Goal: Transaction & Acquisition: Purchase product/service

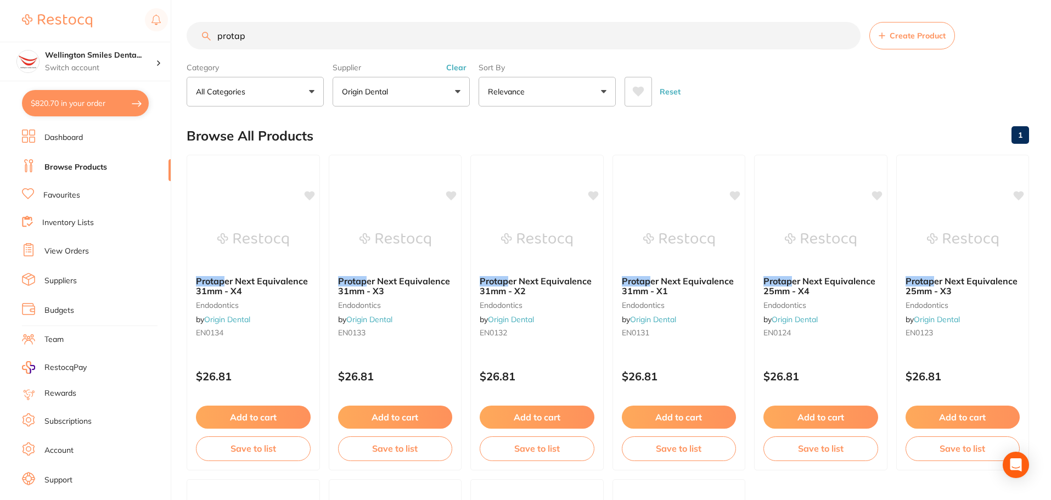
click at [94, 98] on button "$820.70 in your order" at bounding box center [85, 103] width 127 height 26
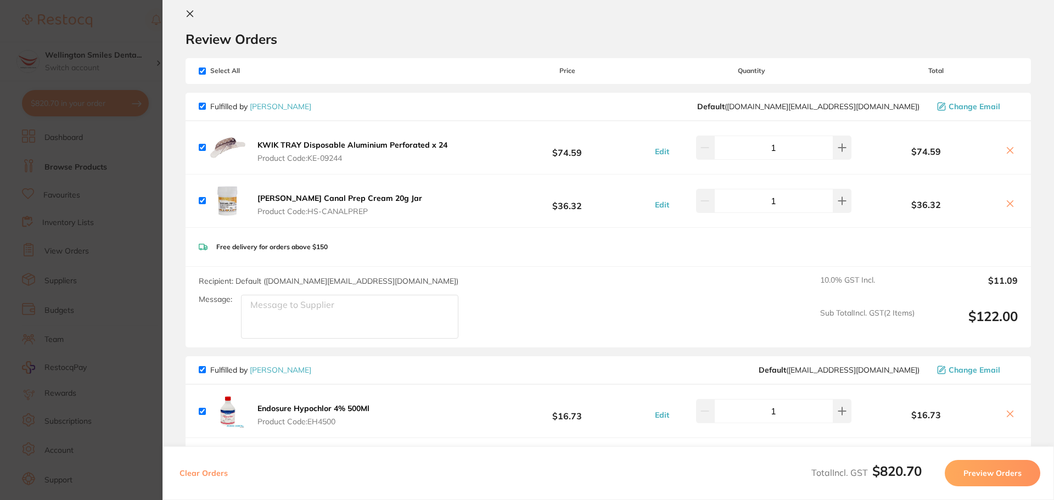
click at [134, 308] on section "Update RRP Set your pre negotiated price for this item. Item Agreed RRP (excl. …" at bounding box center [527, 250] width 1054 height 500
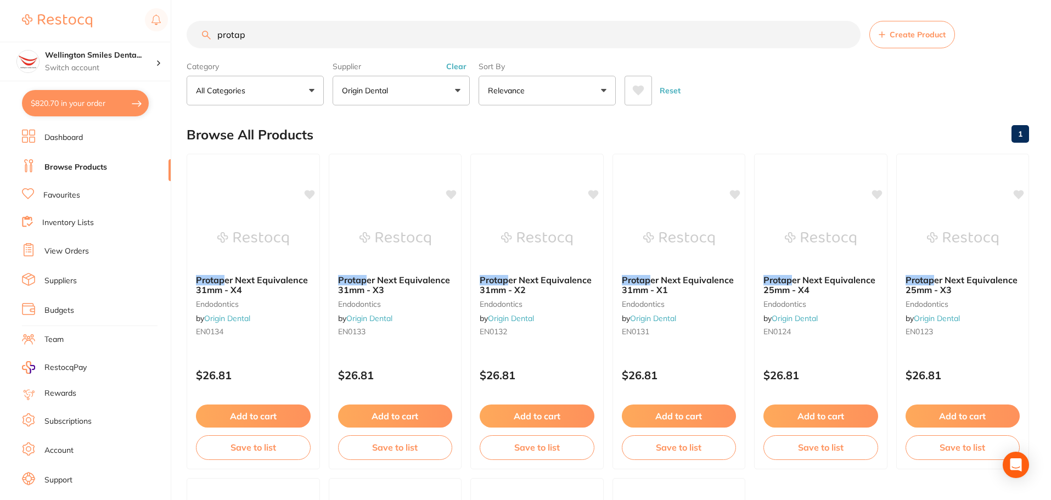
click at [110, 102] on button "$820.70 in your order" at bounding box center [85, 103] width 127 height 26
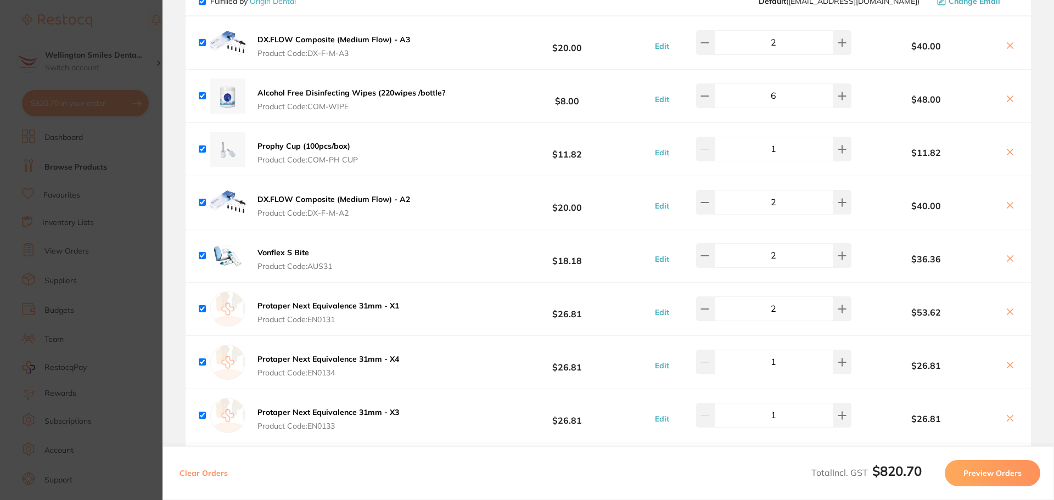
scroll to position [892, 0]
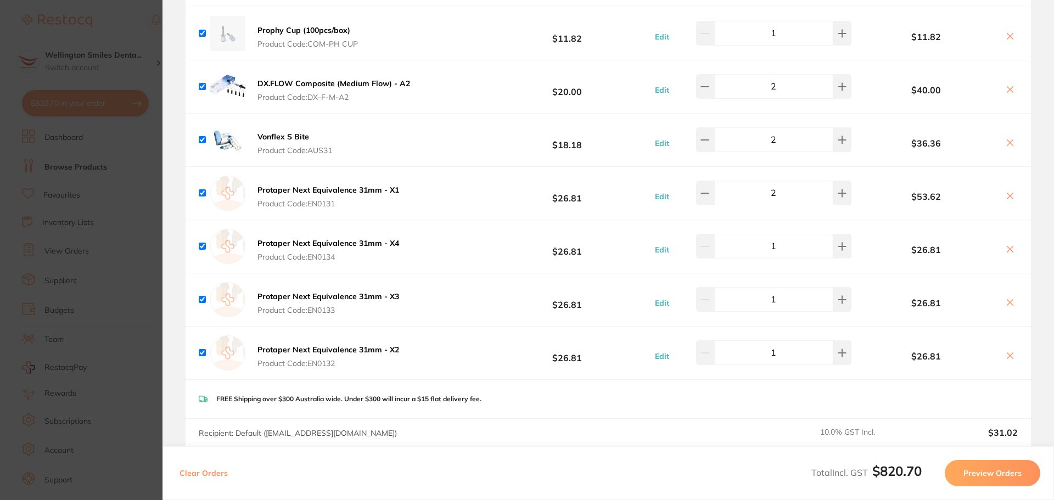
click at [1006, 351] on icon at bounding box center [1010, 355] width 9 height 9
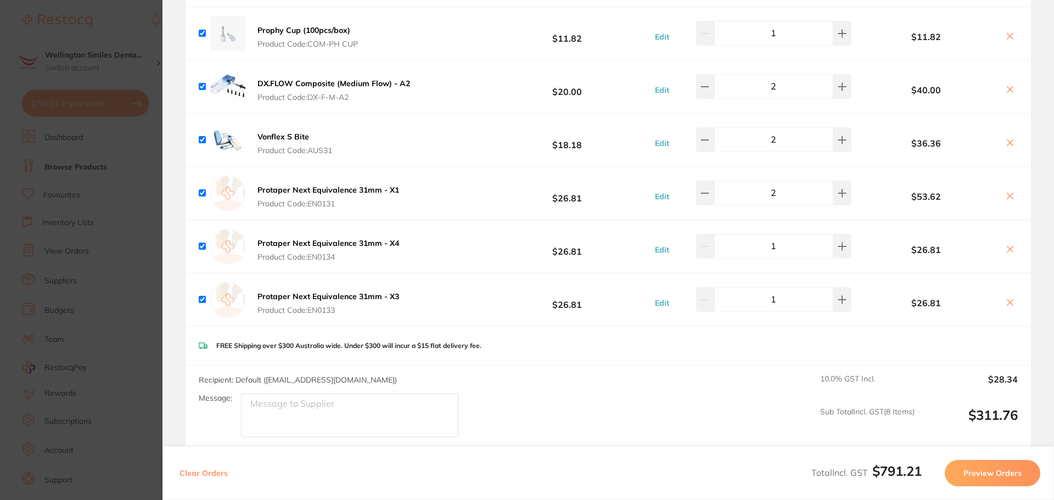
click at [1007, 300] on icon at bounding box center [1010, 303] width 6 height 6
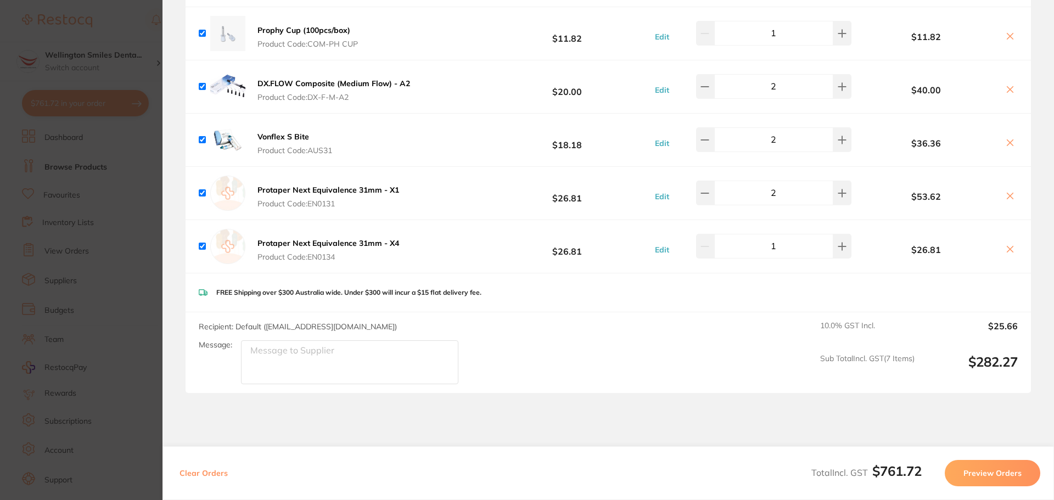
click at [1010, 245] on icon at bounding box center [1010, 249] width 9 height 9
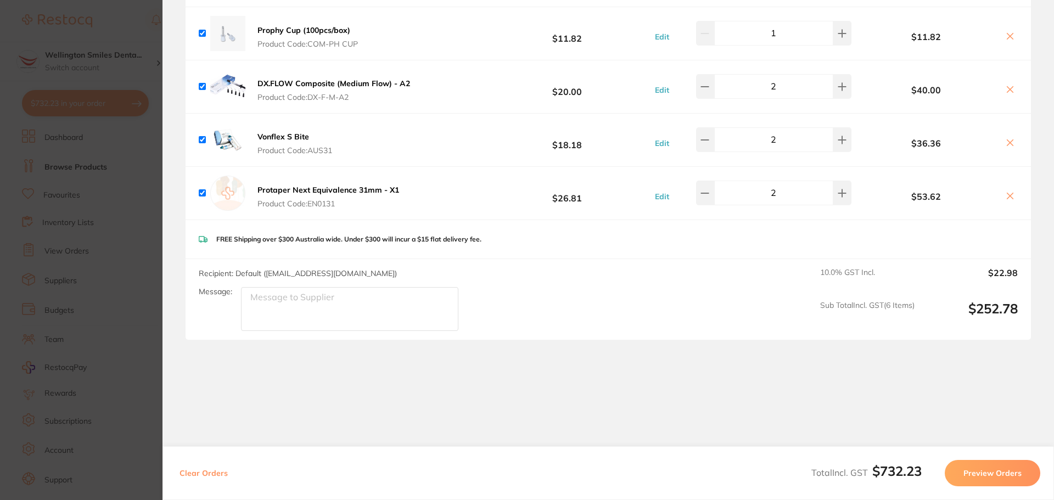
click at [1007, 193] on icon at bounding box center [1010, 196] width 6 height 6
checkbox input "false"
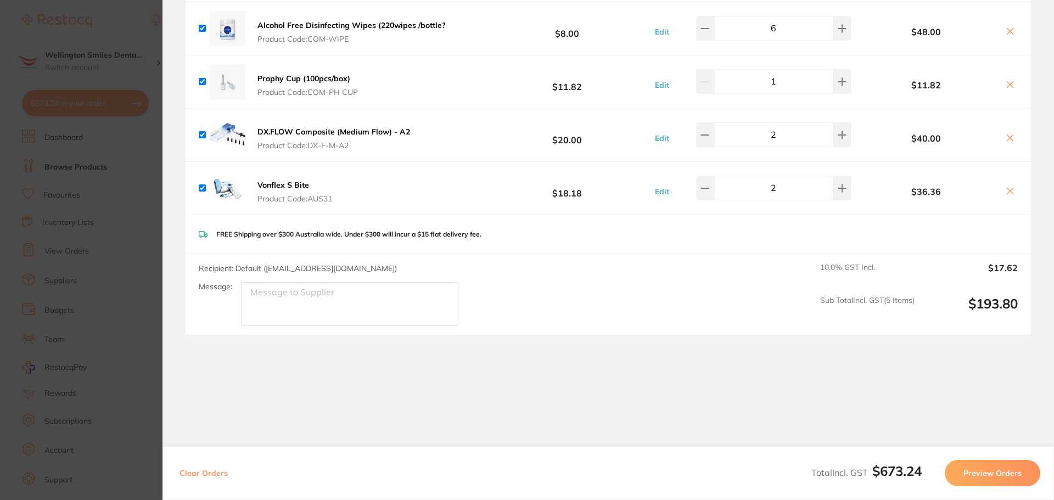
click at [145, 127] on section "Update RRP Set your pre negotiated price for this item. Item Agreed RRP (excl. …" at bounding box center [527, 250] width 1054 height 500
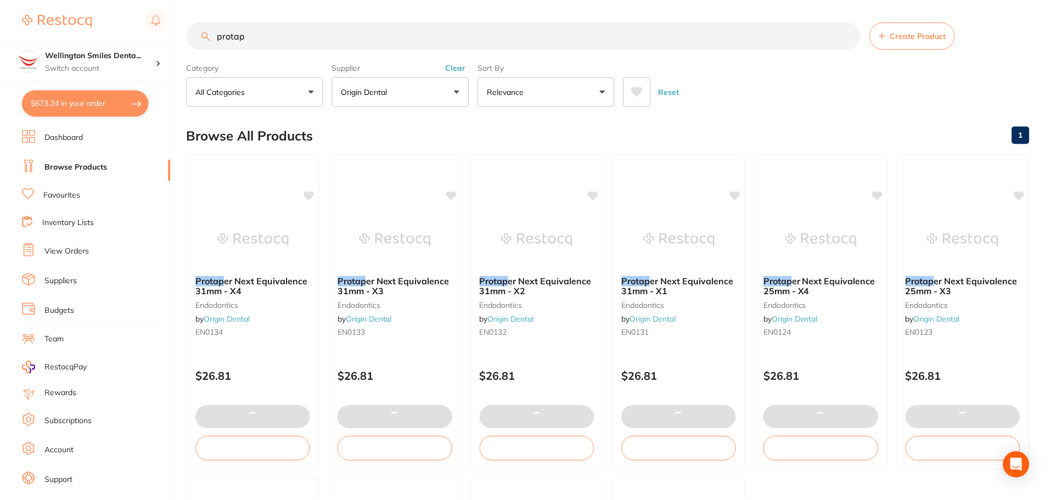
scroll to position [1, 0]
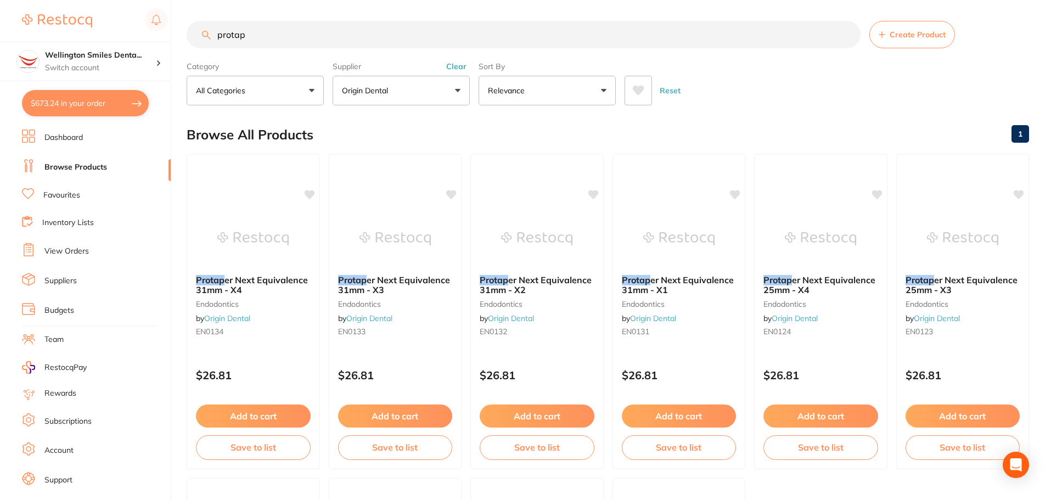
click at [282, 37] on input "protap" at bounding box center [524, 34] width 674 height 27
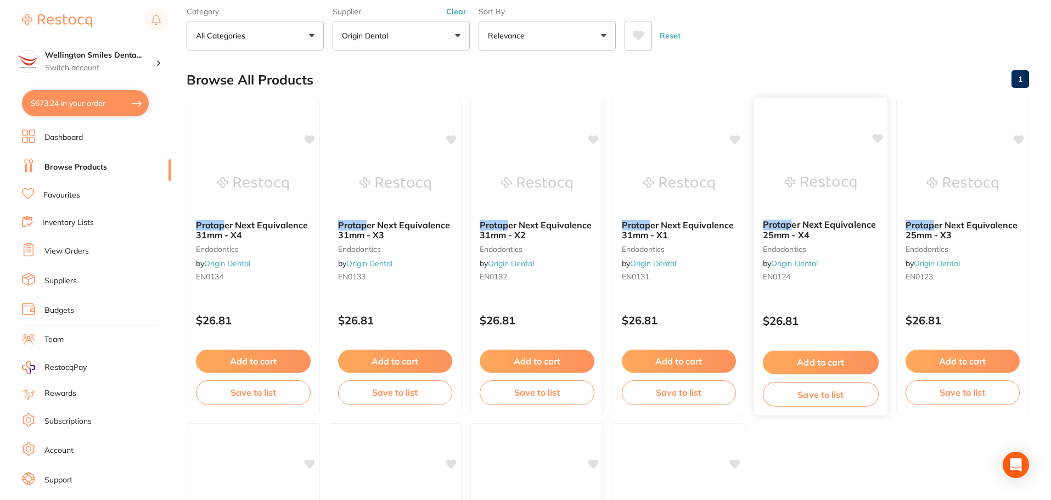
scroll to position [0, 0]
click at [842, 362] on button "Add to cart" at bounding box center [821, 363] width 116 height 24
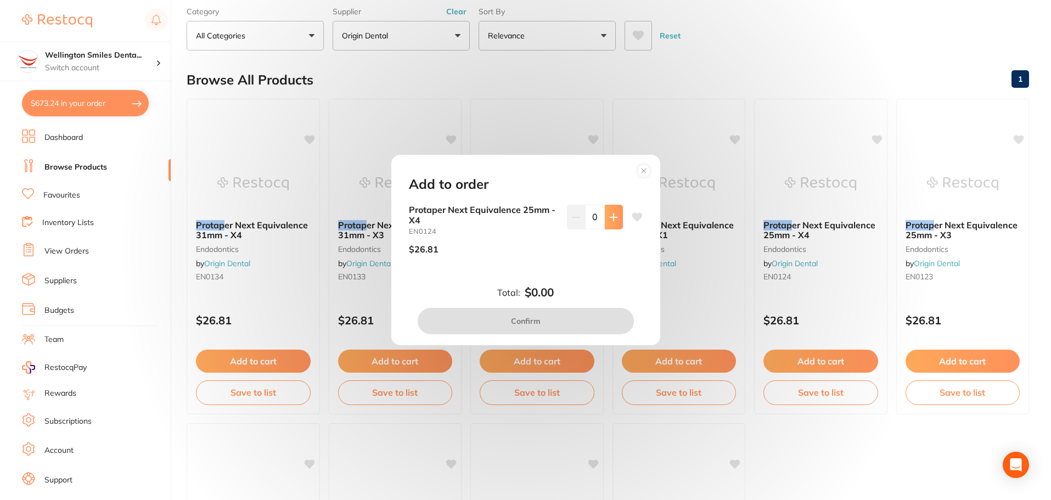
click at [605, 220] on button at bounding box center [614, 217] width 18 height 24
type input "1"
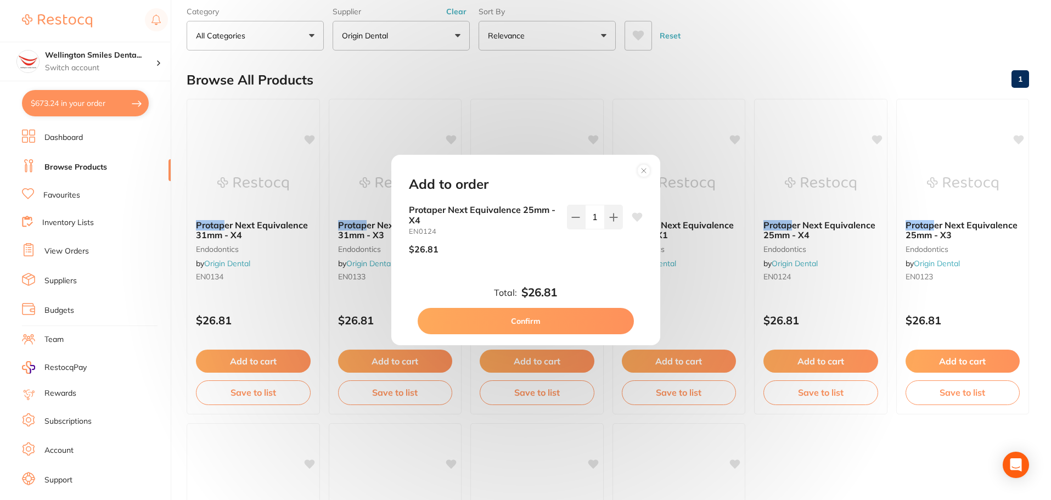
click at [590, 313] on button "Confirm" at bounding box center [526, 321] width 216 height 26
checkbox input "true"
checkbox input "false"
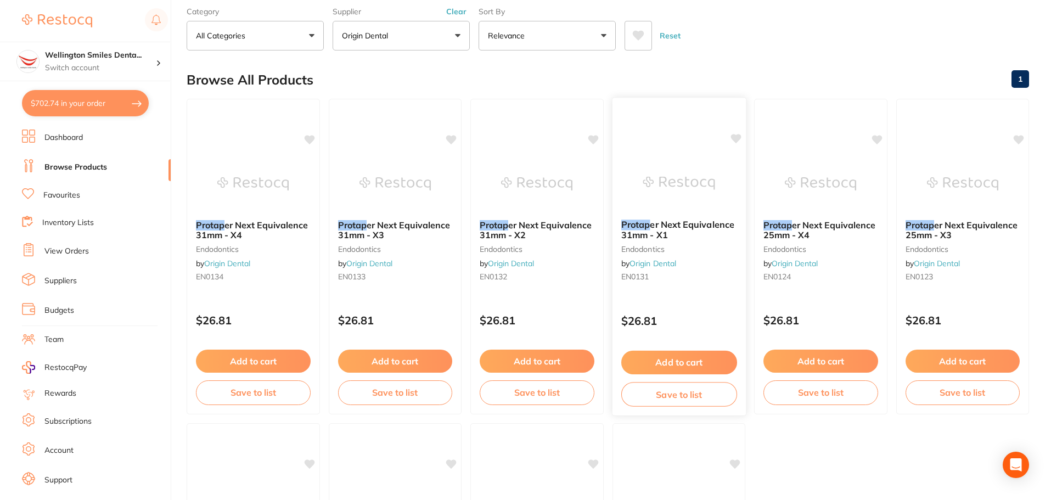
scroll to position [892, 0]
click at [953, 363] on button "Add to cart" at bounding box center [963, 361] width 115 height 23
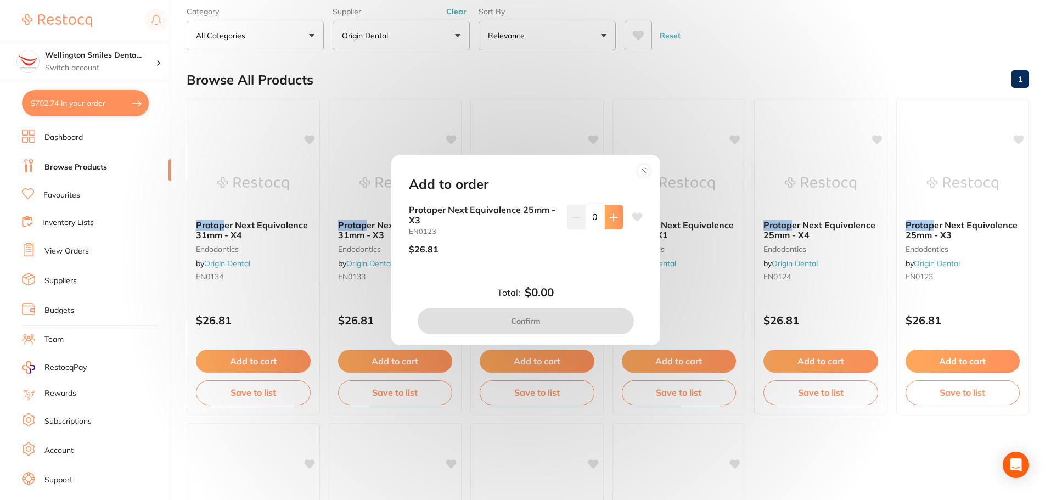
click at [609, 219] on icon at bounding box center [613, 217] width 9 height 9
type input "1"
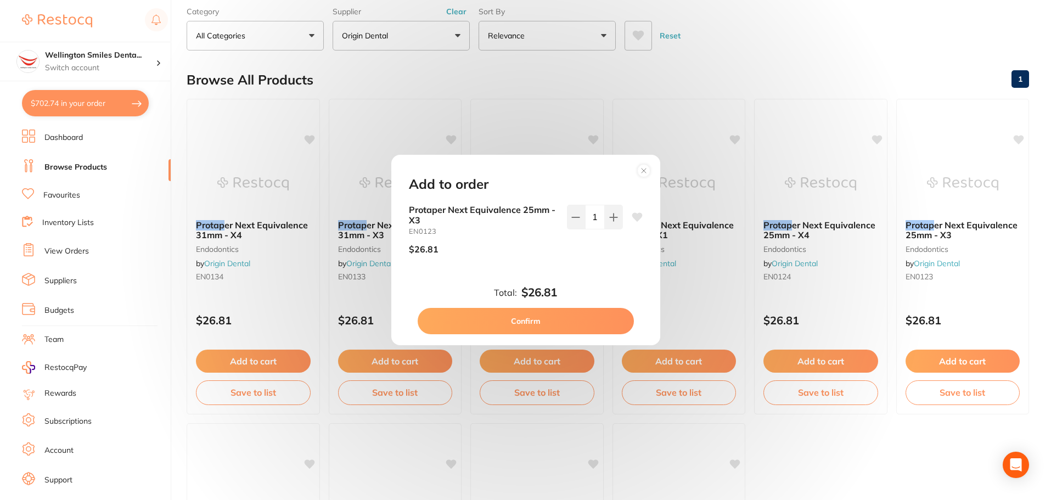
click at [576, 317] on button "Confirm" at bounding box center [526, 321] width 216 height 26
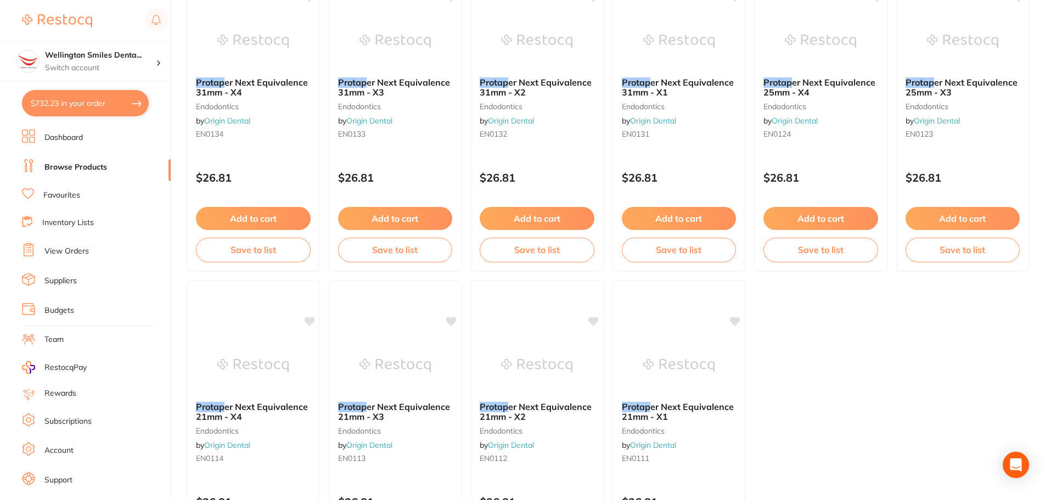
scroll to position [132, 0]
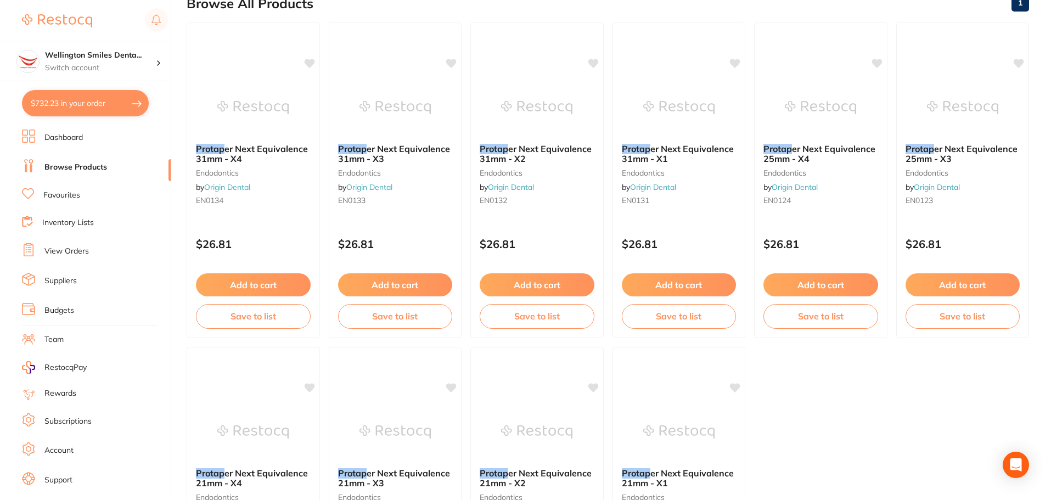
click at [76, 109] on button "$732.23 in your order" at bounding box center [85, 103] width 127 height 26
checkbox input "true"
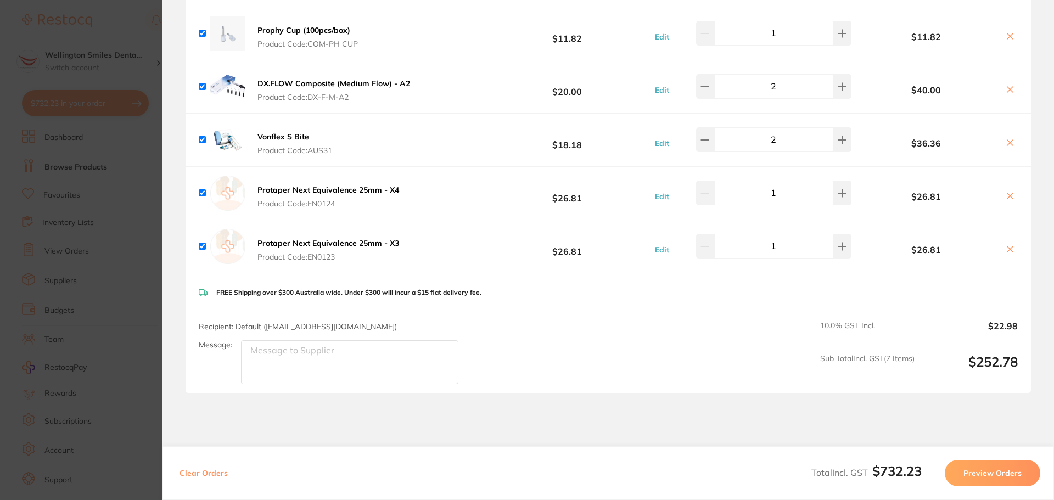
scroll to position [0, 0]
drag, startPoint x: 1001, startPoint y: 244, endPoint x: 1005, endPoint y: 236, distance: 9.1
click at [1003, 244] on button at bounding box center [1010, 250] width 15 height 12
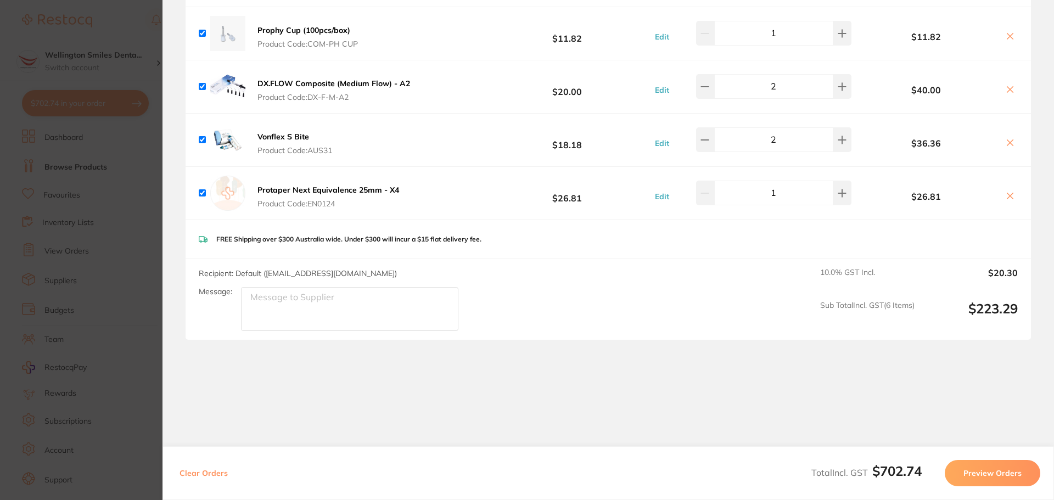
click at [1003, 183] on div "$26.81" at bounding box center [936, 192] width 164 height 19
click at [1007, 192] on icon at bounding box center [1010, 196] width 9 height 9
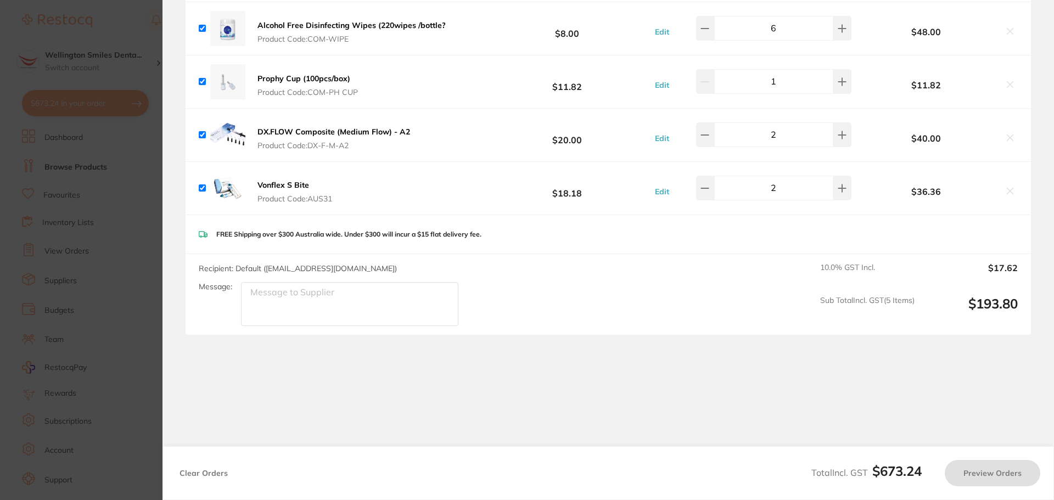
checkbox input "true"
click at [128, 234] on section "Update RRP Set your pre negotiated price for this item. Item Agreed RRP (excl. …" at bounding box center [527, 250] width 1054 height 500
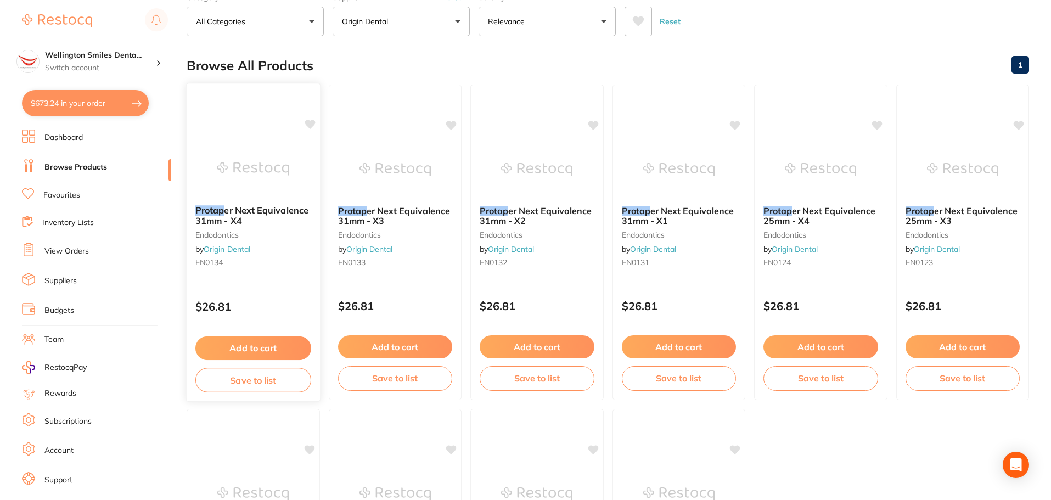
scroll to position [0, 0]
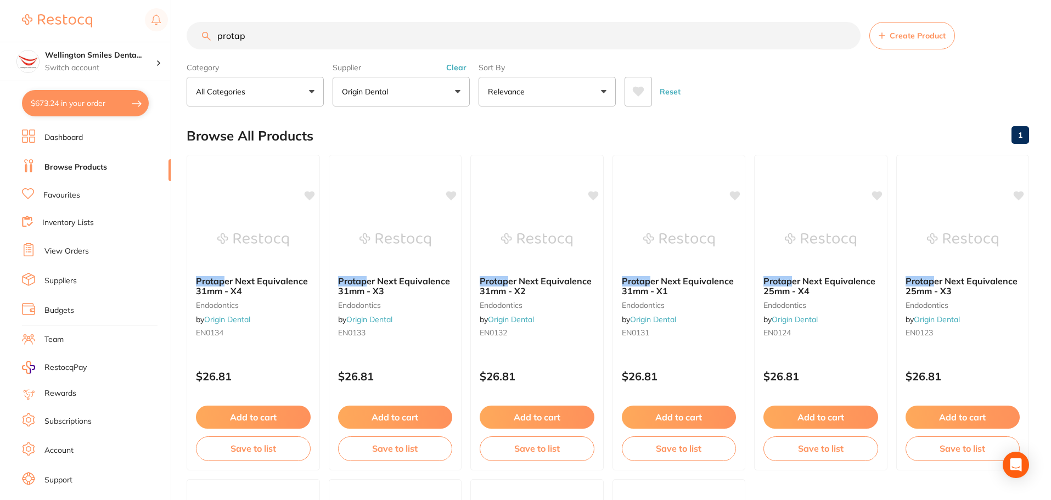
click at [445, 95] on button "Origin Dental" at bounding box center [401, 92] width 137 height 30
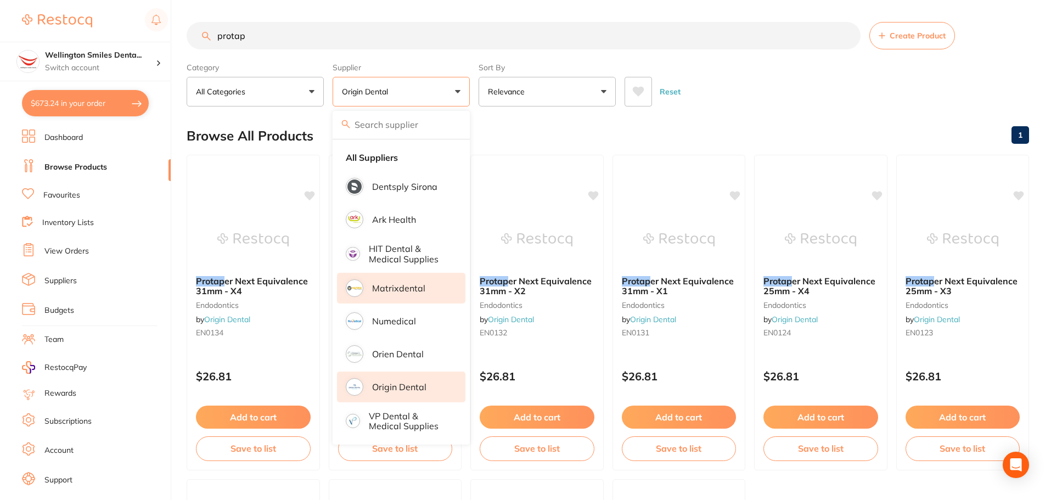
click at [429, 281] on li "Matrixdental" at bounding box center [401, 288] width 128 height 31
click at [721, 85] on div "Reset" at bounding box center [823, 87] width 396 height 38
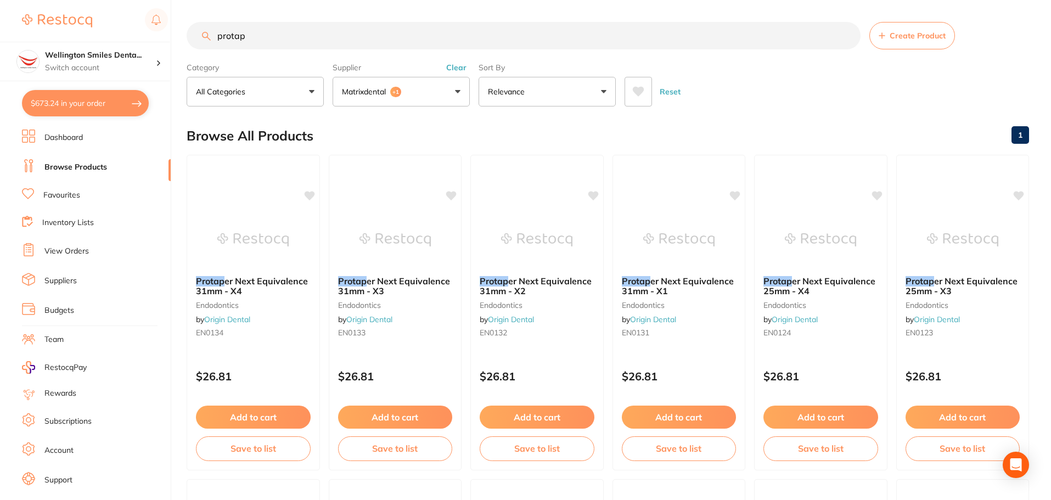
drag, startPoint x: 248, startPoint y: 41, endPoint x: 217, endPoint y: 38, distance: 30.9
click at [217, 38] on input "protap" at bounding box center [524, 35] width 674 height 27
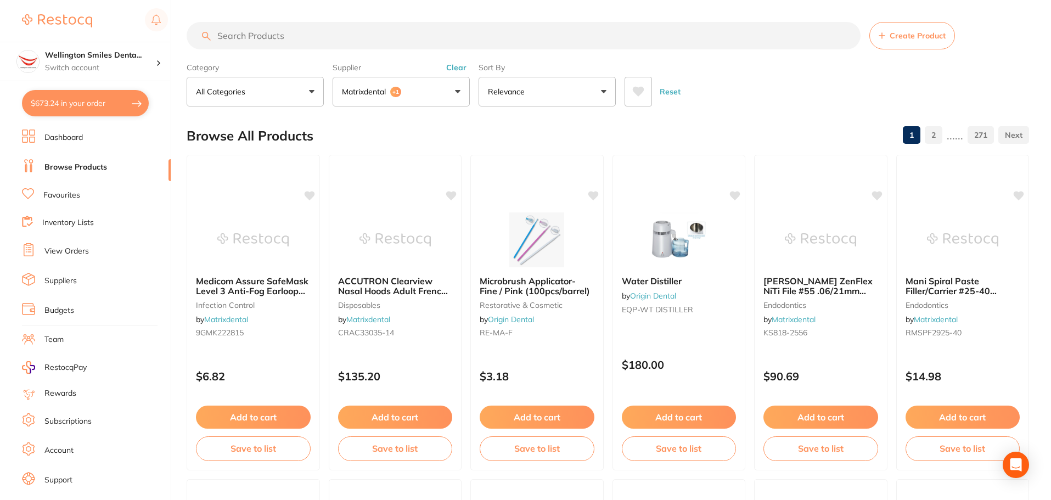
click at [457, 64] on button "Clear" at bounding box center [456, 68] width 27 height 10
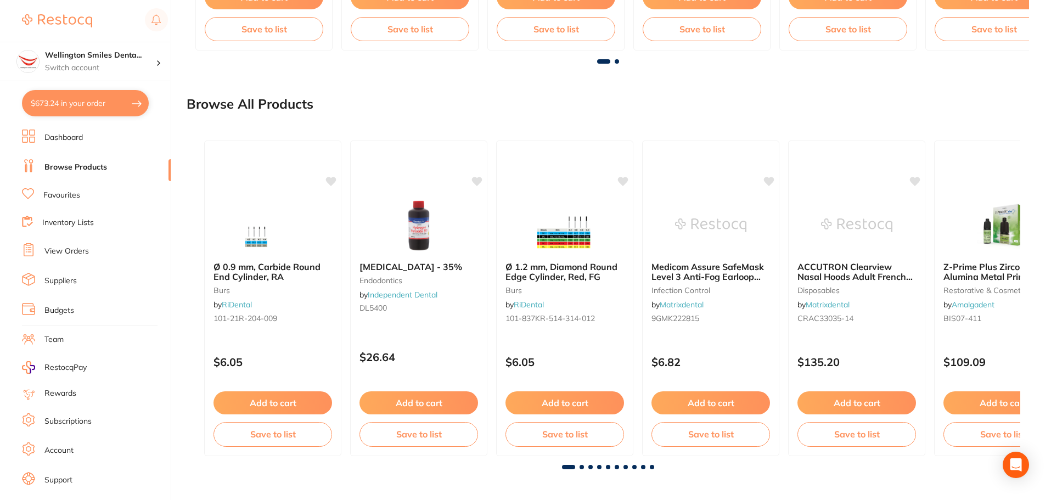
click at [582, 469] on span at bounding box center [582, 467] width 4 height 4
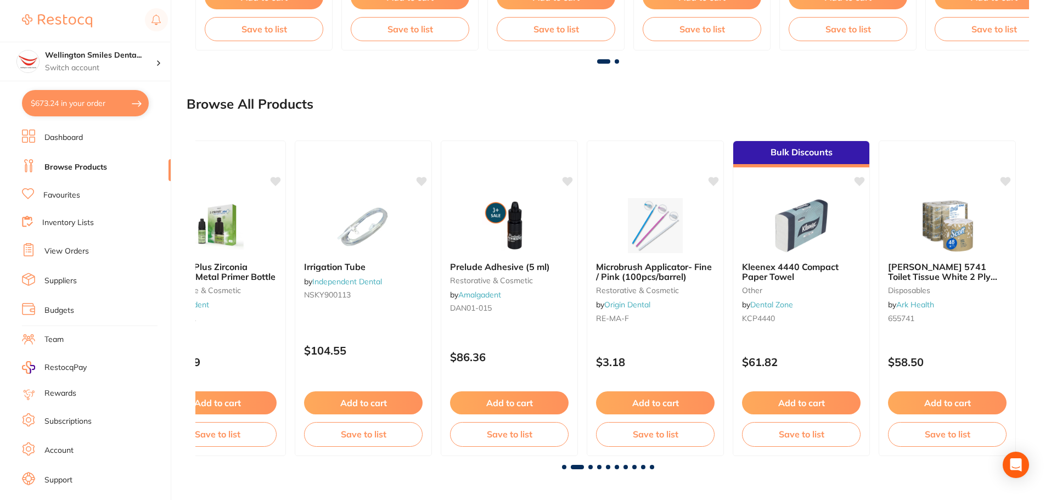
scroll to position [0, 825]
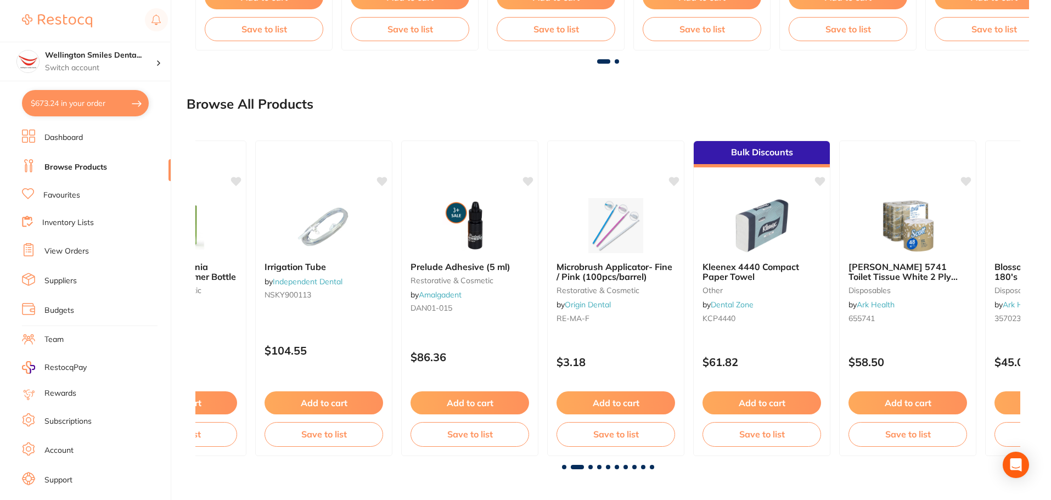
click at [582, 469] on span at bounding box center [577, 467] width 13 height 4
click at [590, 467] on span at bounding box center [591, 467] width 4 height 4
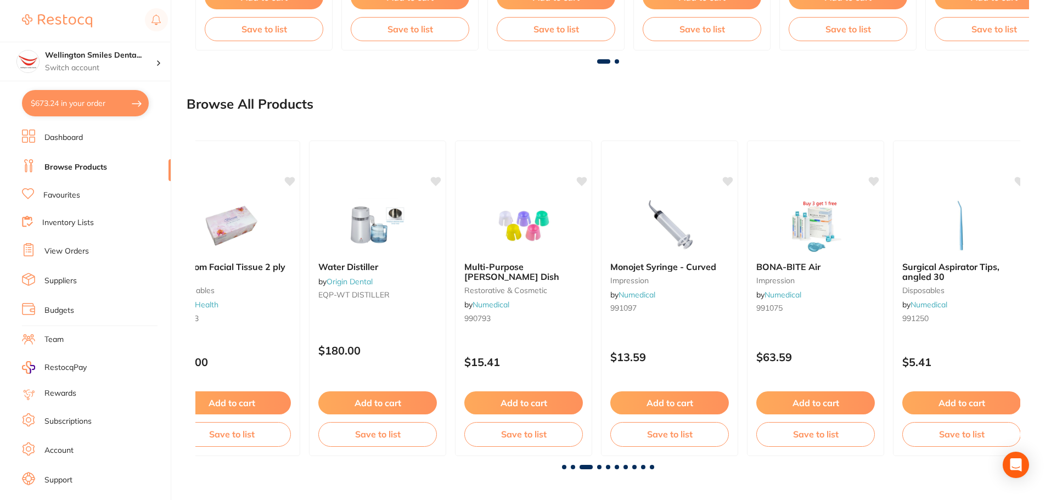
scroll to position [0, 1650]
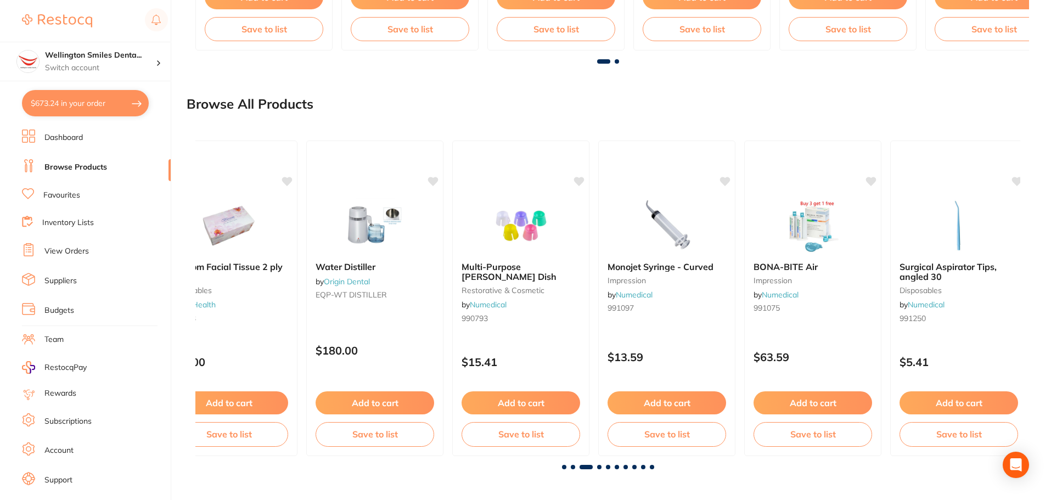
click at [600, 468] on span at bounding box center [599, 467] width 4 height 4
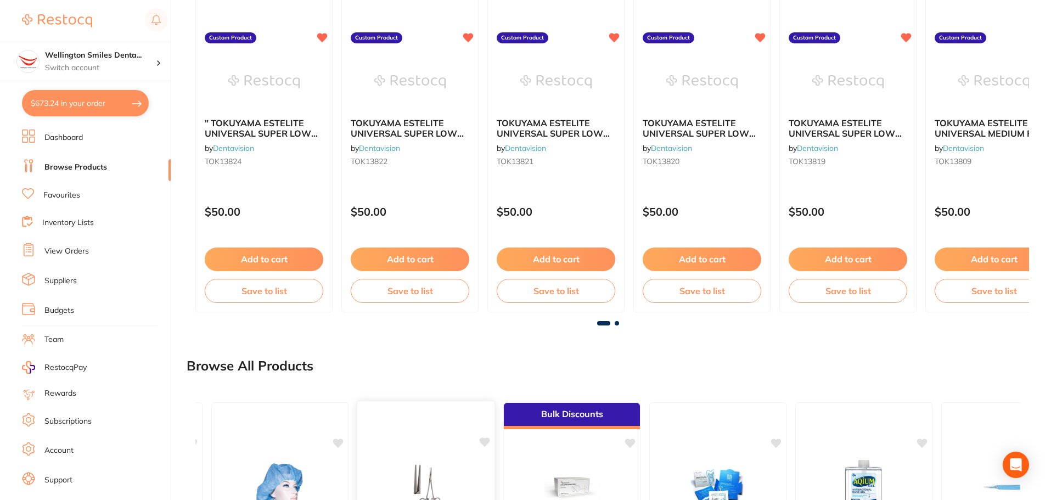
scroll to position [564, 0]
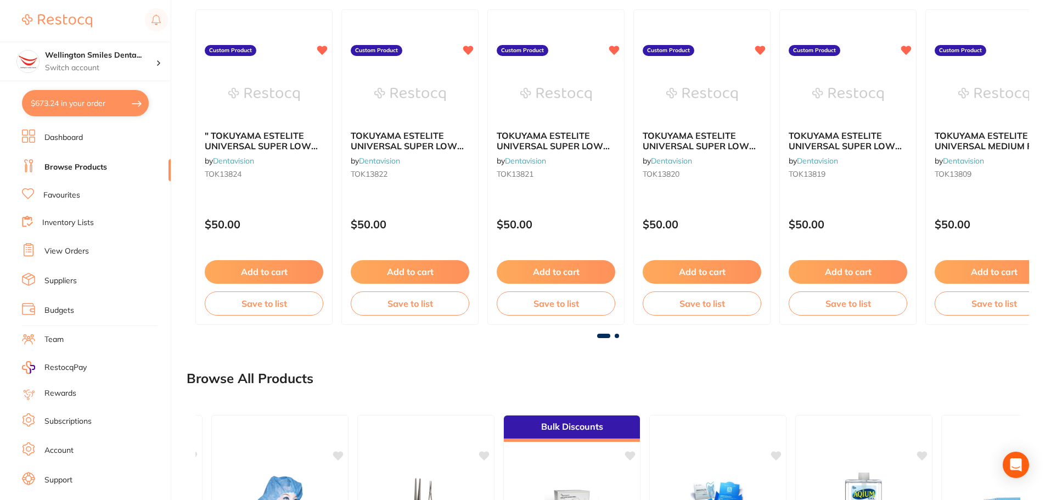
click at [80, 99] on button "$673.24 in your order" at bounding box center [85, 103] width 127 height 26
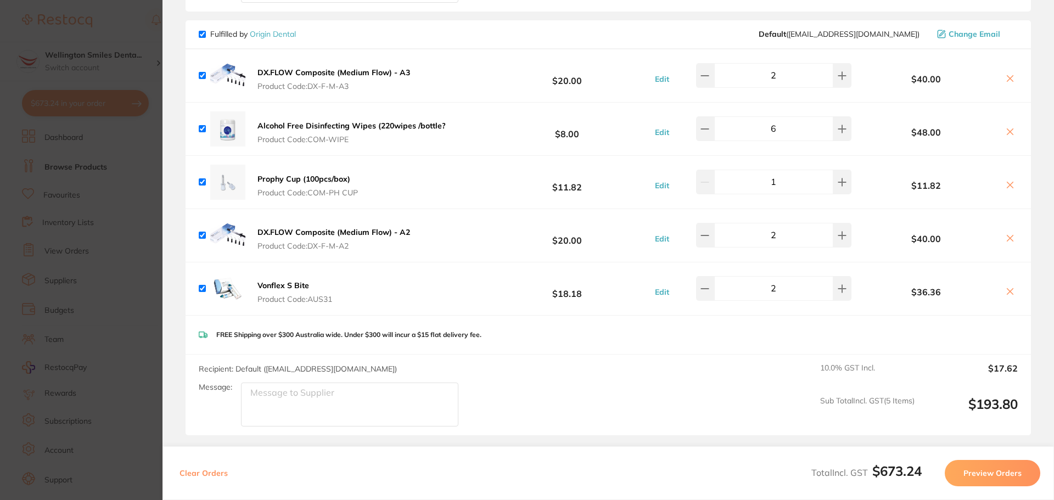
scroll to position [679, 0]
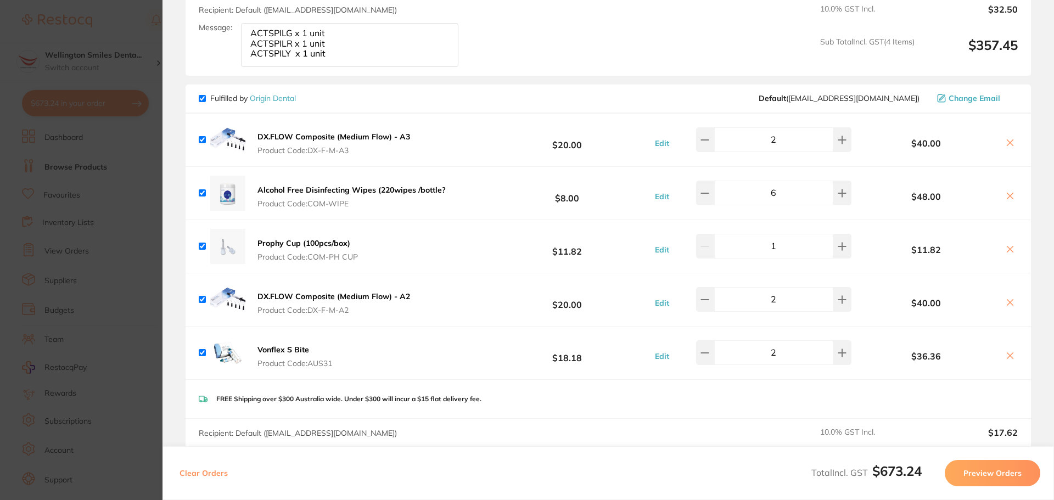
click at [103, 268] on section "Update RRP Set your pre negotiated price for this item. Item Agreed RRP (excl. …" at bounding box center [527, 250] width 1054 height 500
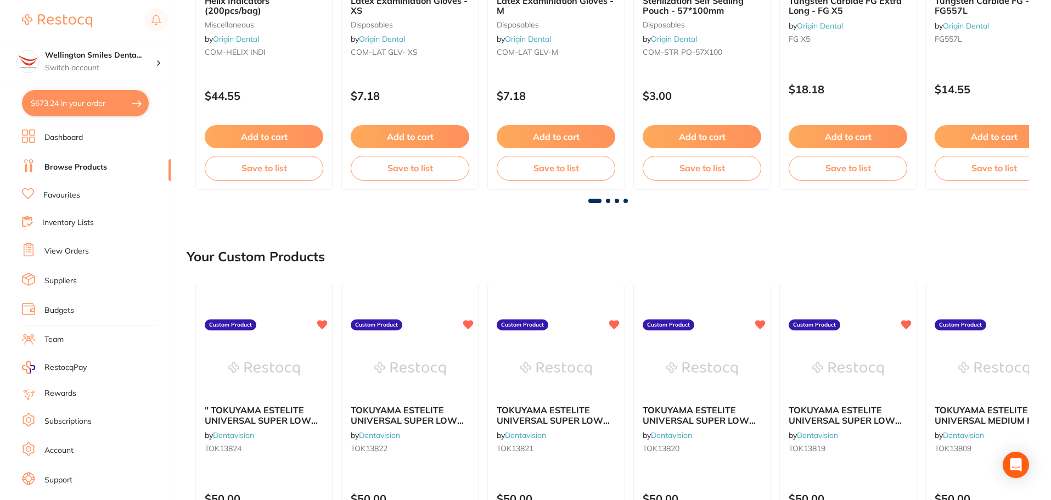
scroll to position [0, 0]
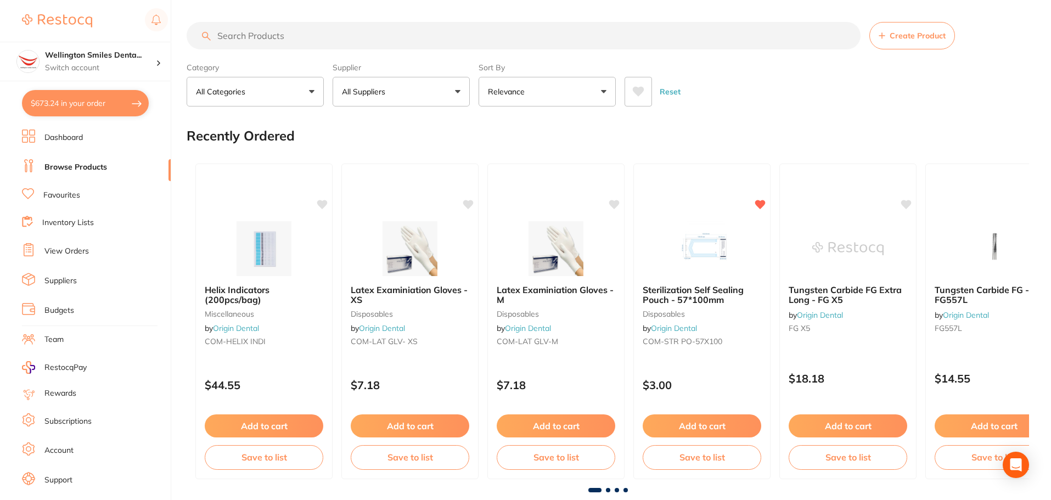
click at [267, 39] on input "search" at bounding box center [524, 35] width 674 height 27
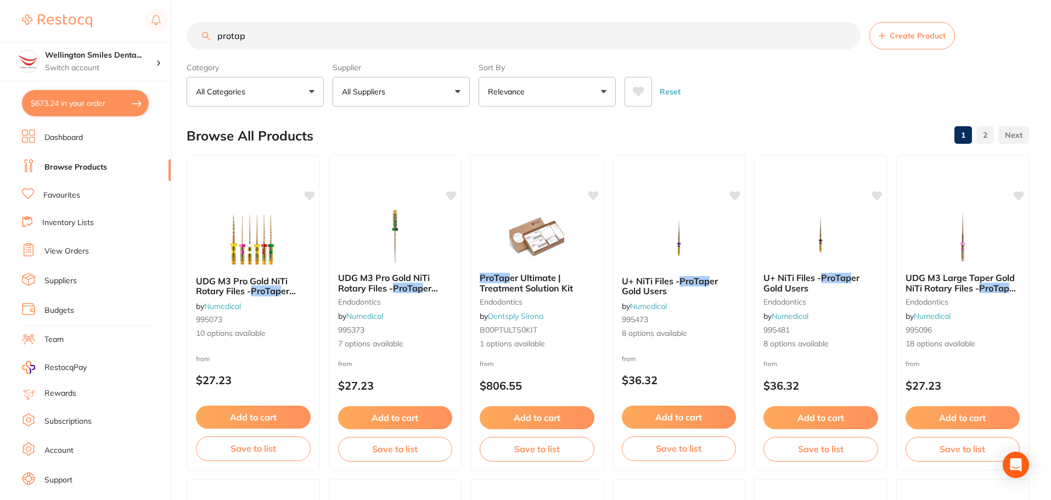
click at [386, 79] on button "All Suppliers" at bounding box center [401, 92] width 137 height 30
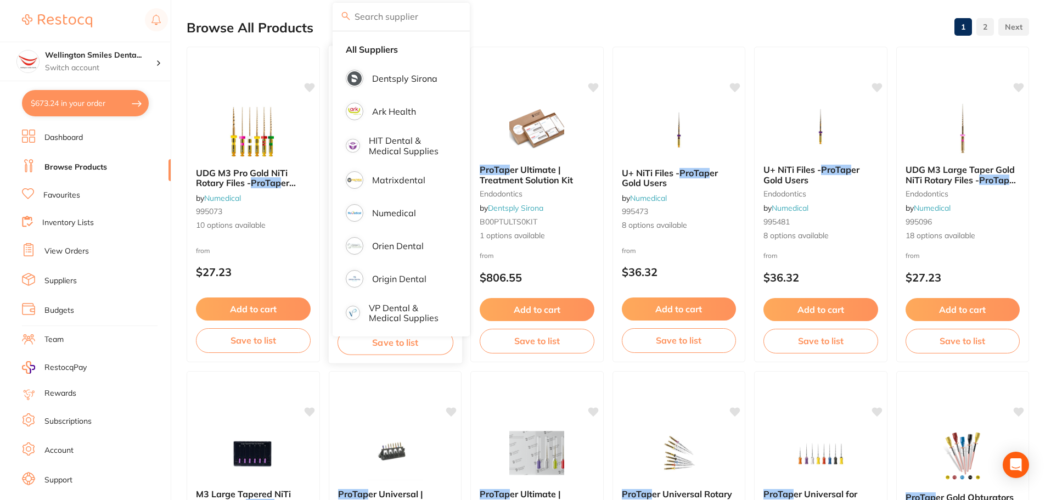
scroll to position [220, 0]
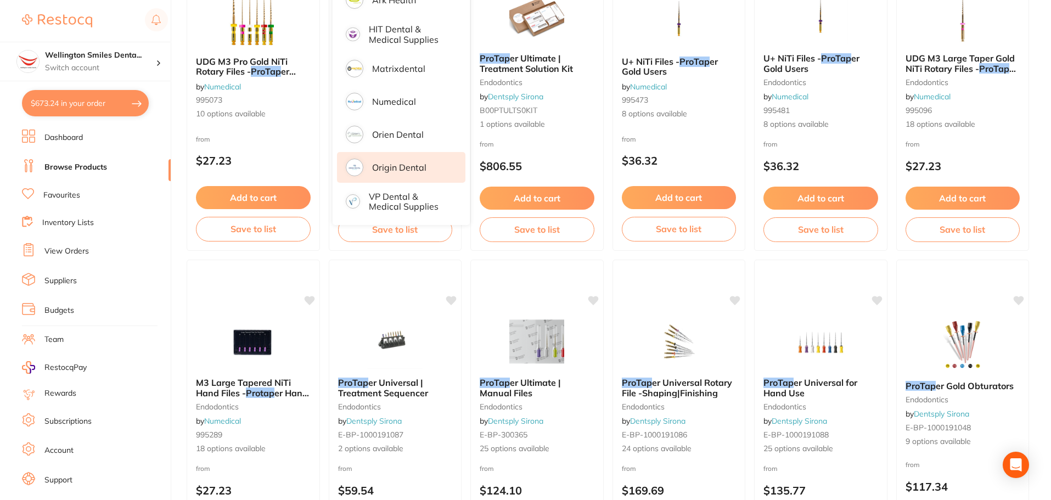
click at [402, 171] on p "Origin Dental" at bounding box center [399, 168] width 54 height 10
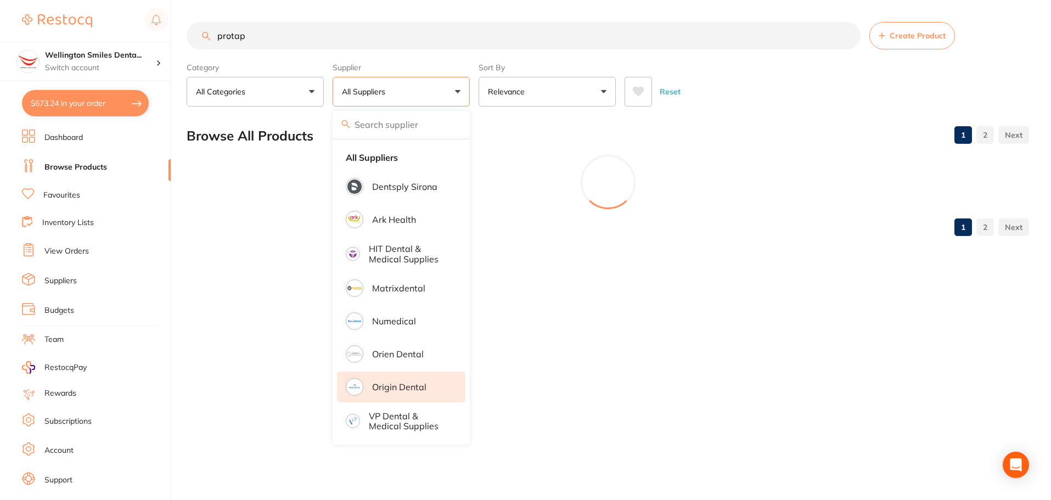
scroll to position [0, 0]
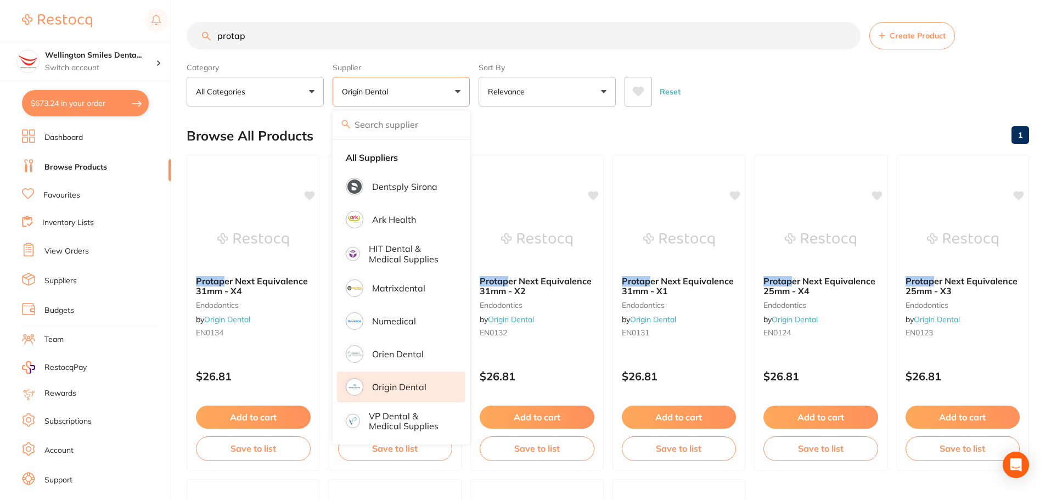
click at [762, 98] on div "Reset" at bounding box center [823, 87] width 396 height 38
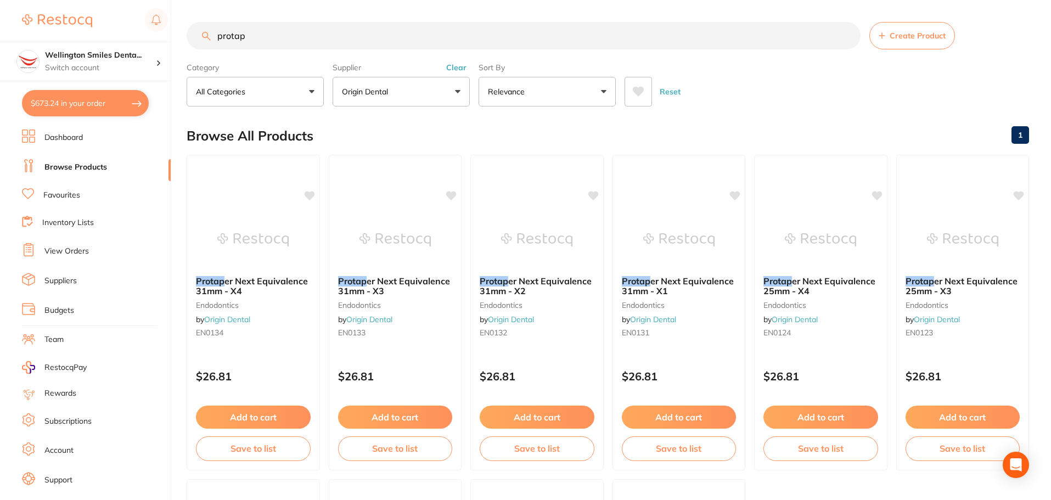
click at [451, 65] on button "Clear" at bounding box center [456, 68] width 27 height 10
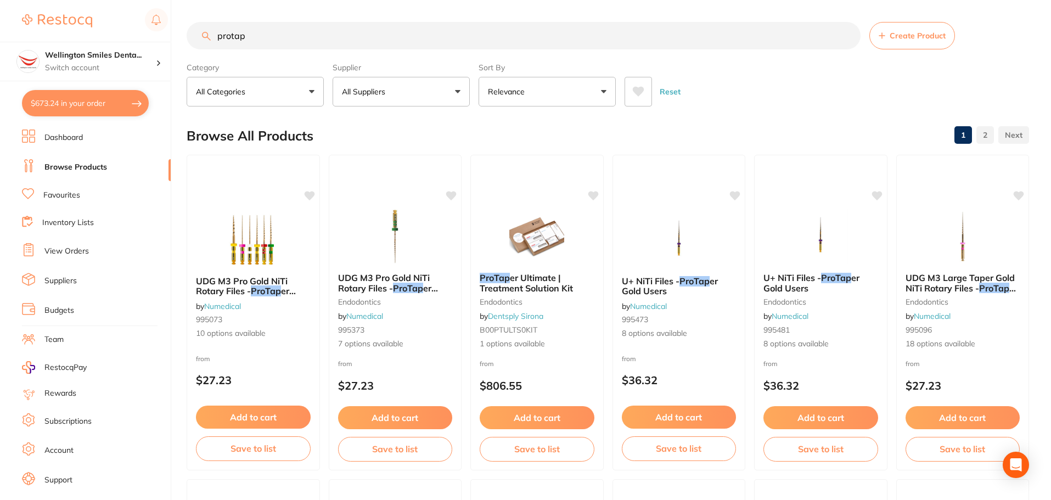
click at [349, 26] on input "protap" at bounding box center [524, 35] width 674 height 27
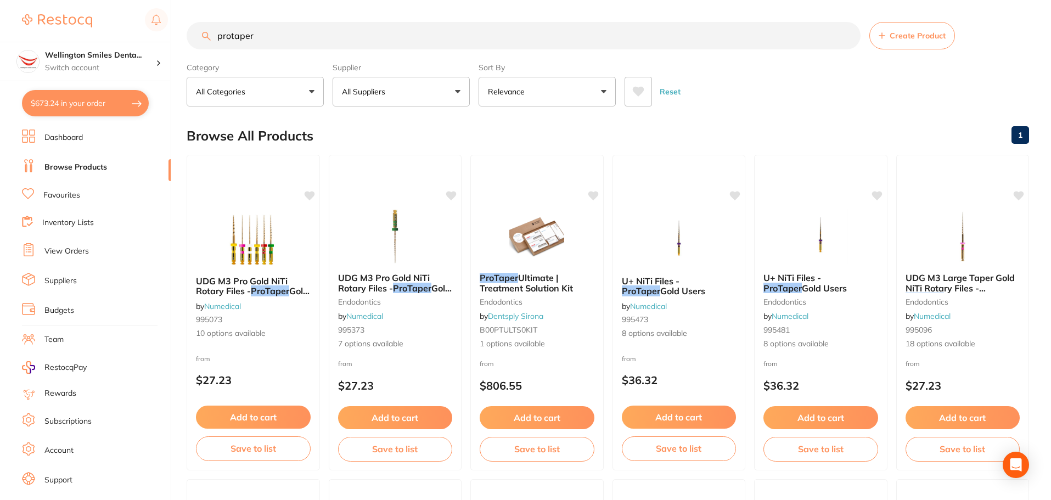
type input "protaper"
